Goal: Task Accomplishment & Management: Use online tool/utility

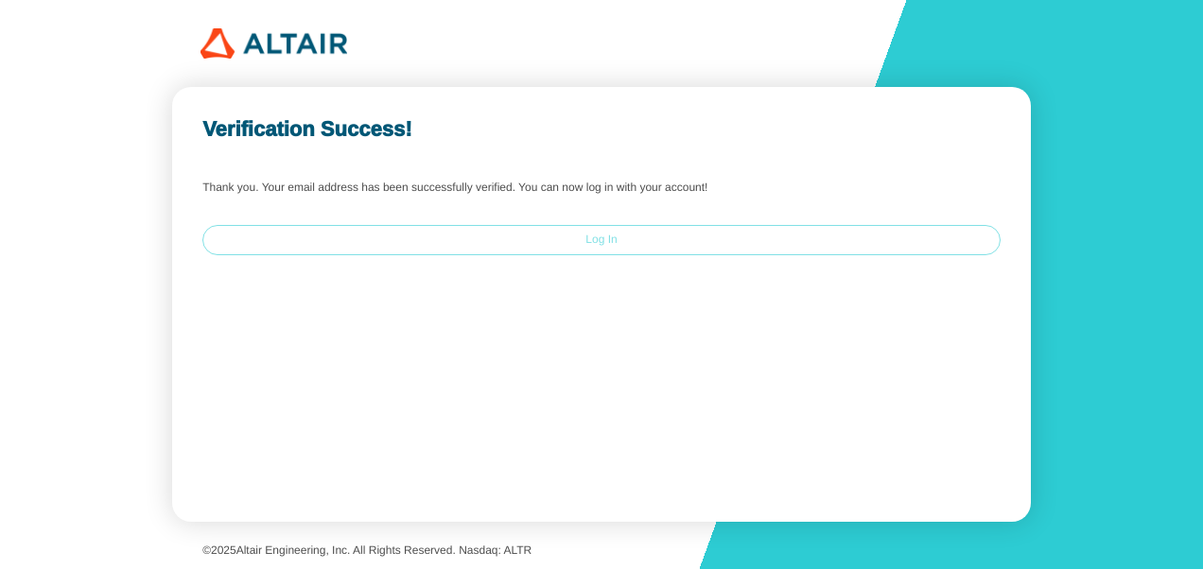
click at [664, 238] on paper-button "Log In" at bounding box center [601, 240] width 798 height 30
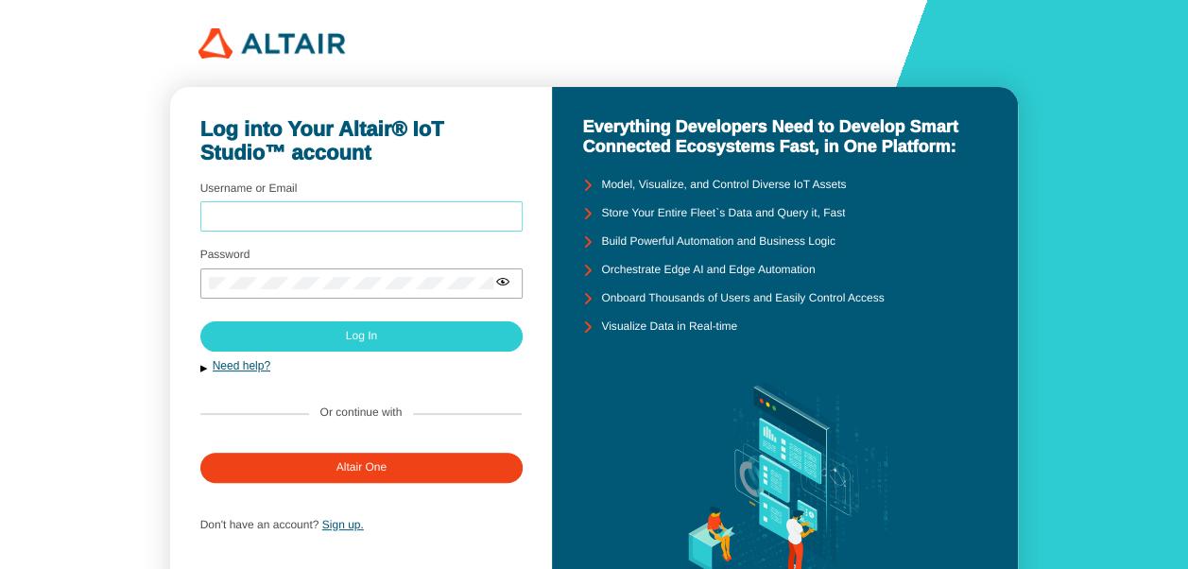
click at [258, 219] on input "Username or Email" at bounding box center [362, 216] width 306 height 13
type input "[EMAIL_ADDRESS][DOMAIN_NAME]"
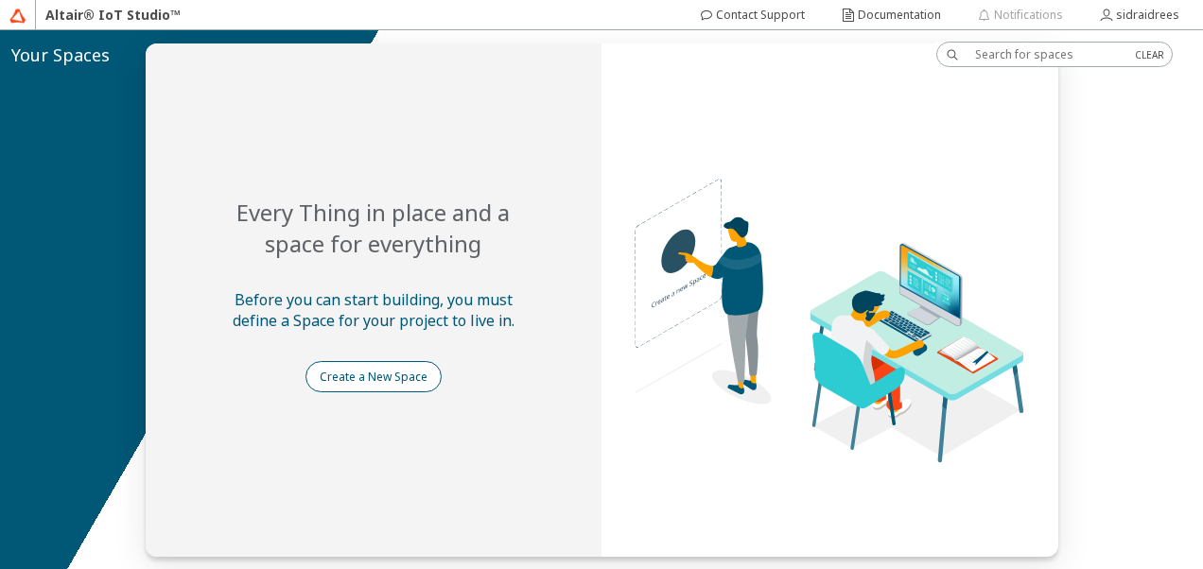
click at [374, 386] on paper-button "Create a New Space" at bounding box center [373, 376] width 136 height 31
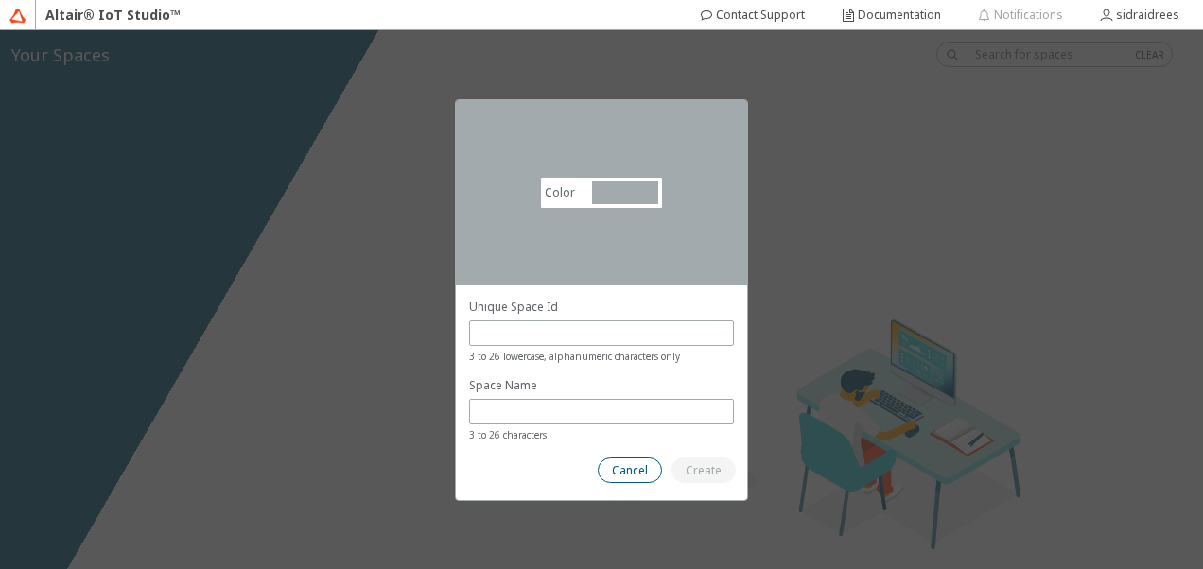
click at [0, 0] on slot "Cancel" at bounding box center [0, 0] width 0 height 0
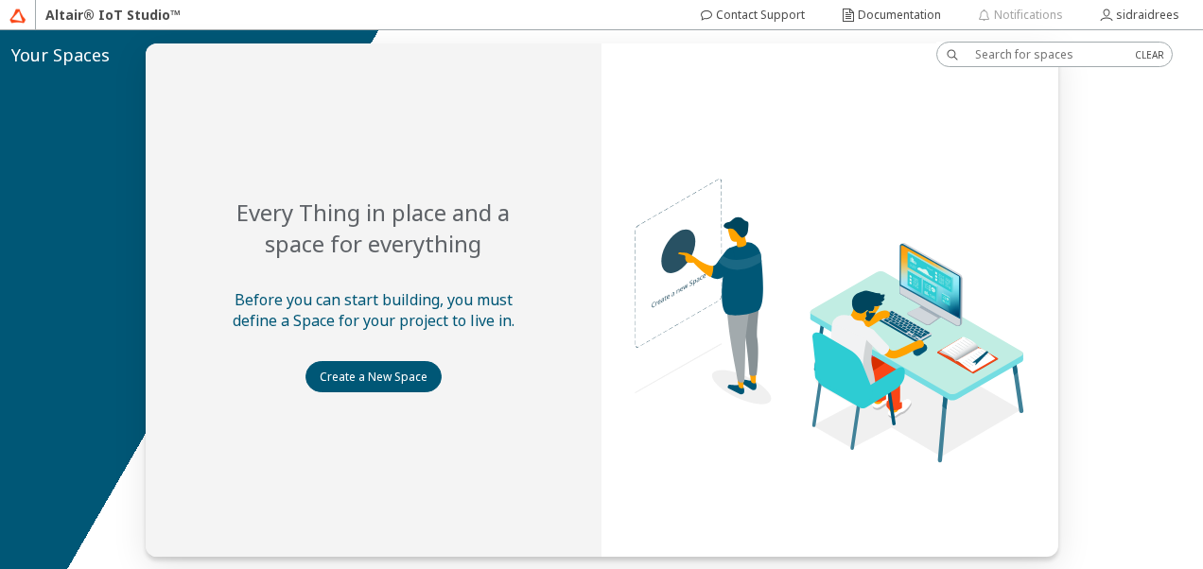
click at [962, 239] on img at bounding box center [738, 224] width 685 height 513
